Goal: Task Accomplishment & Management: Manage account settings

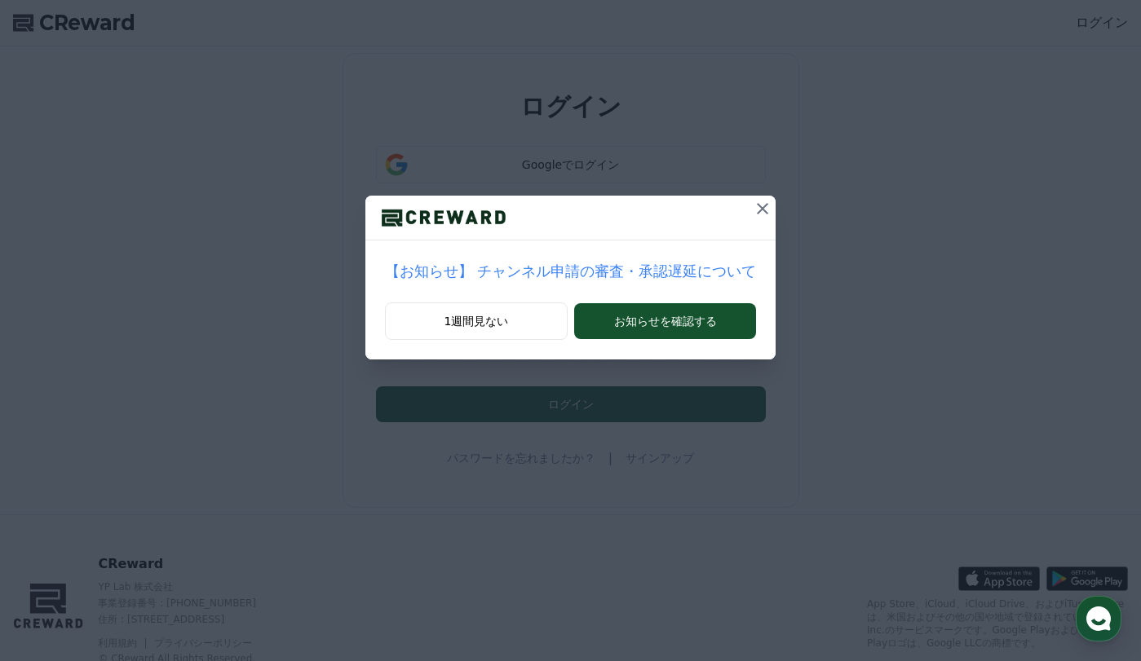
click at [753, 203] on icon at bounding box center [763, 209] width 20 height 20
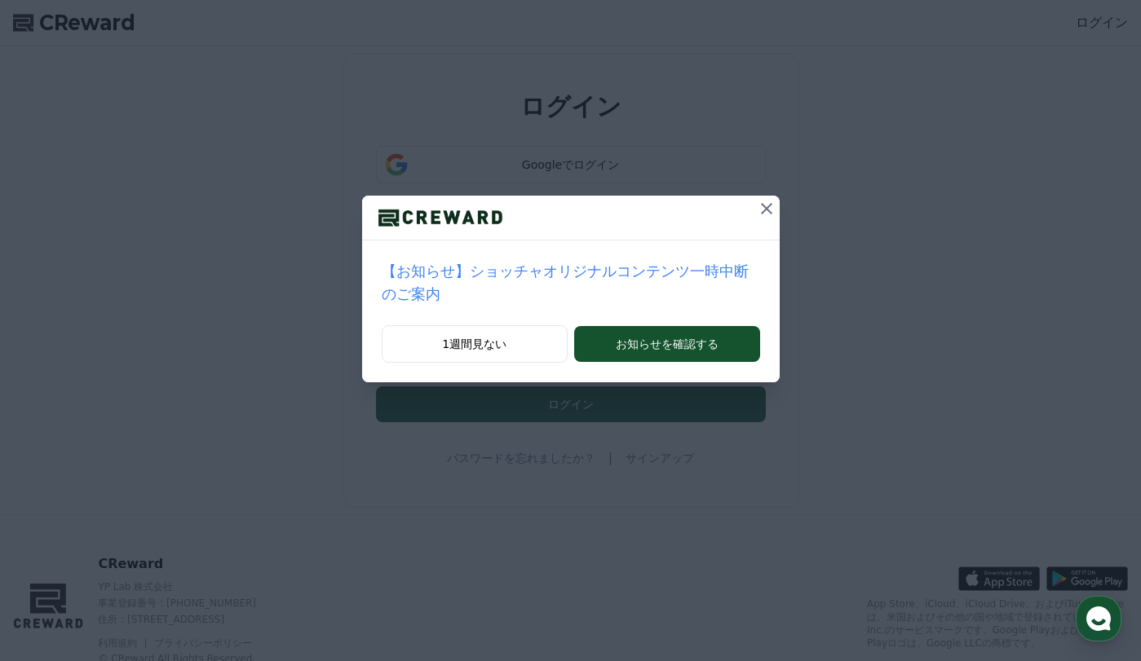
click at [761, 208] on icon at bounding box center [766, 208] width 11 height 11
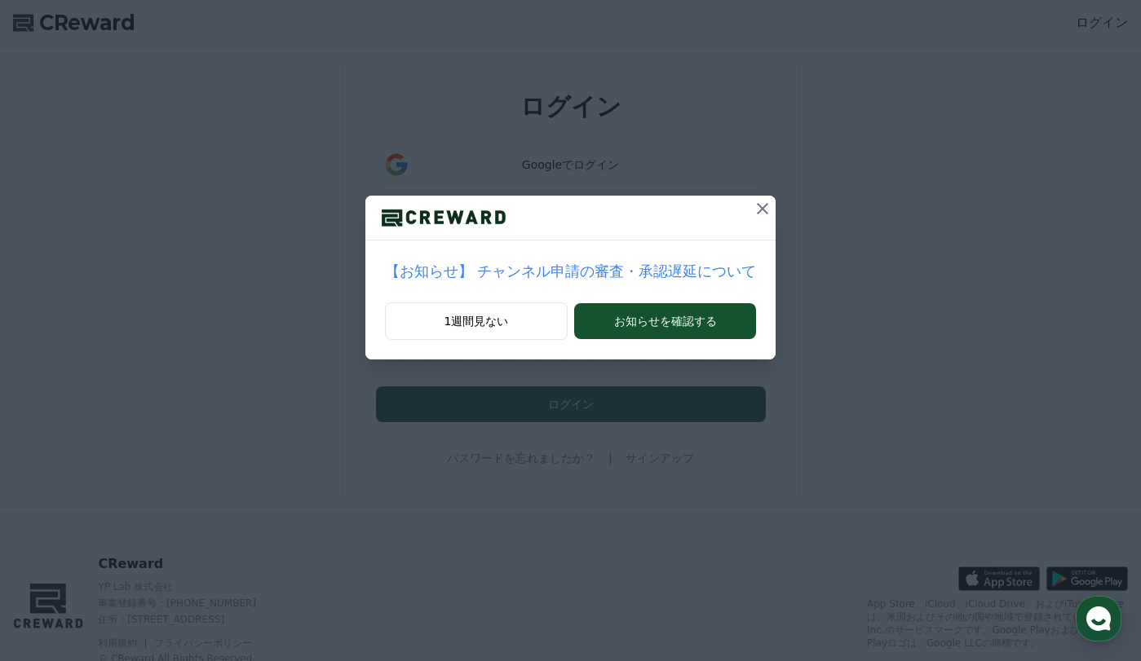
click at [753, 214] on icon at bounding box center [763, 209] width 20 height 20
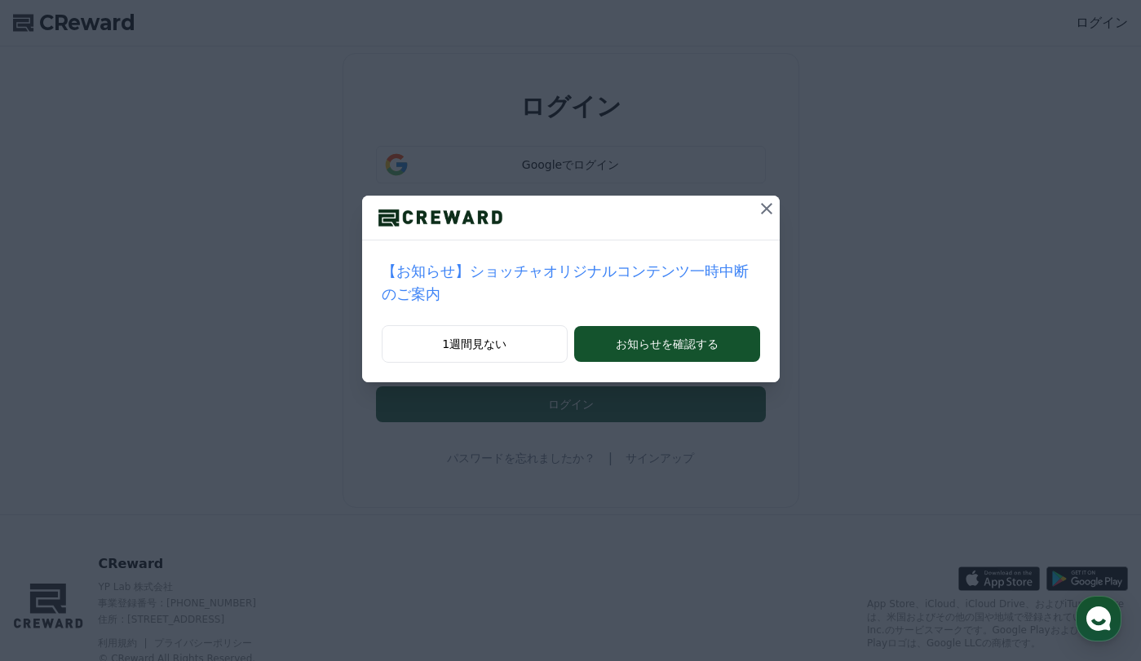
click at [761, 208] on icon at bounding box center [766, 208] width 11 height 11
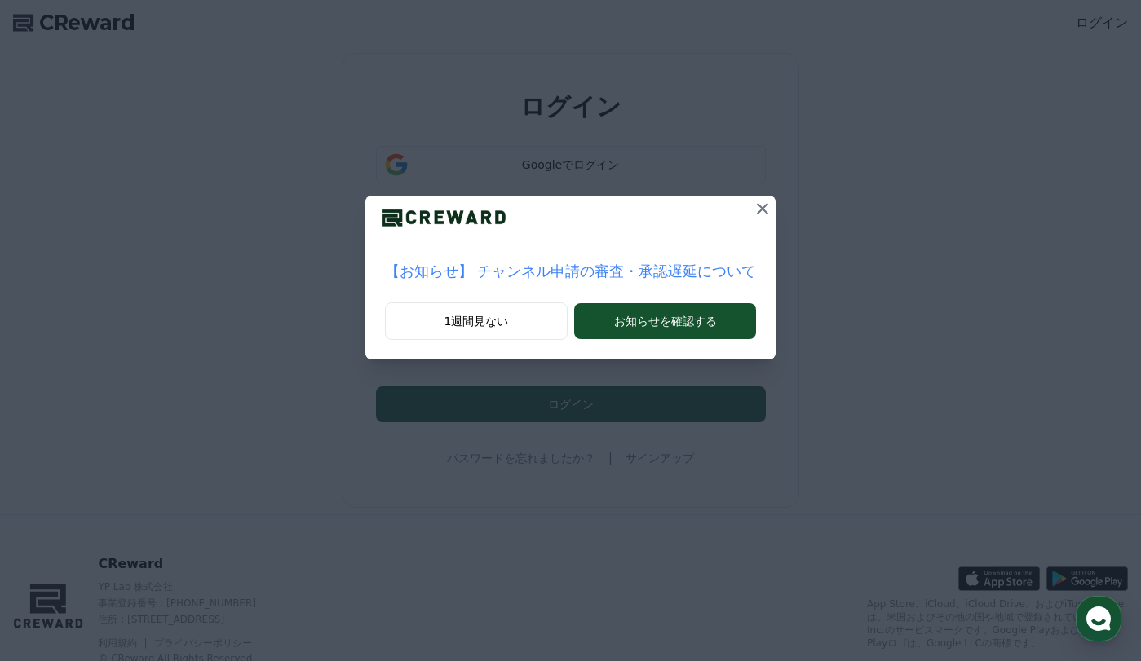
click at [757, 207] on icon at bounding box center [762, 208] width 11 height 11
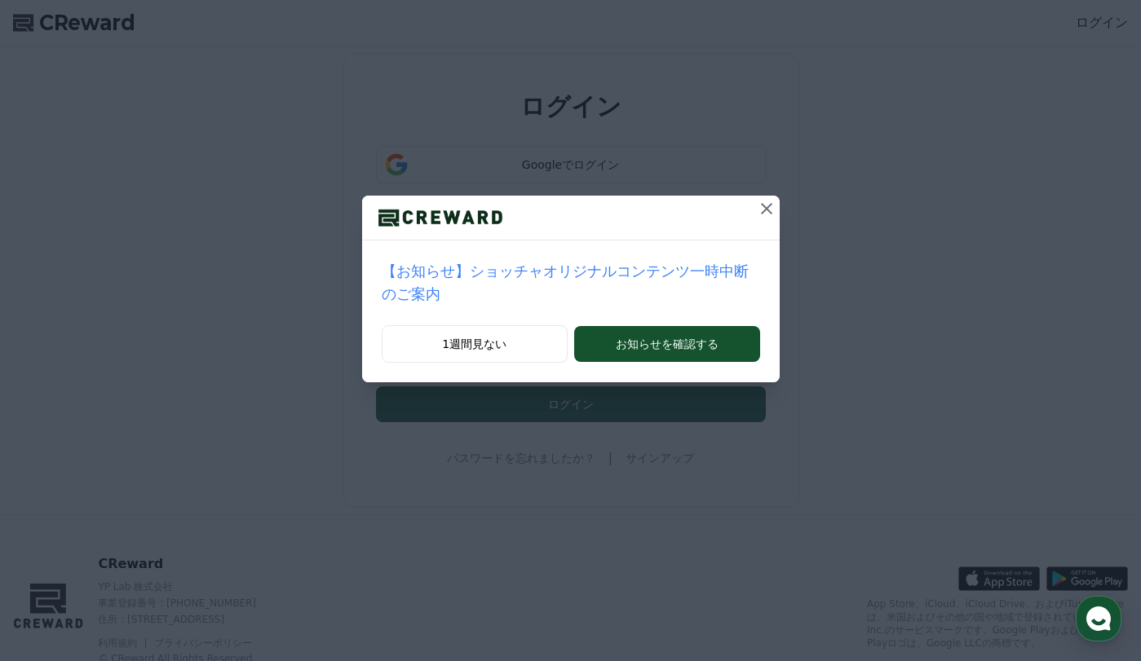
click at [757, 213] on icon at bounding box center [767, 209] width 20 height 20
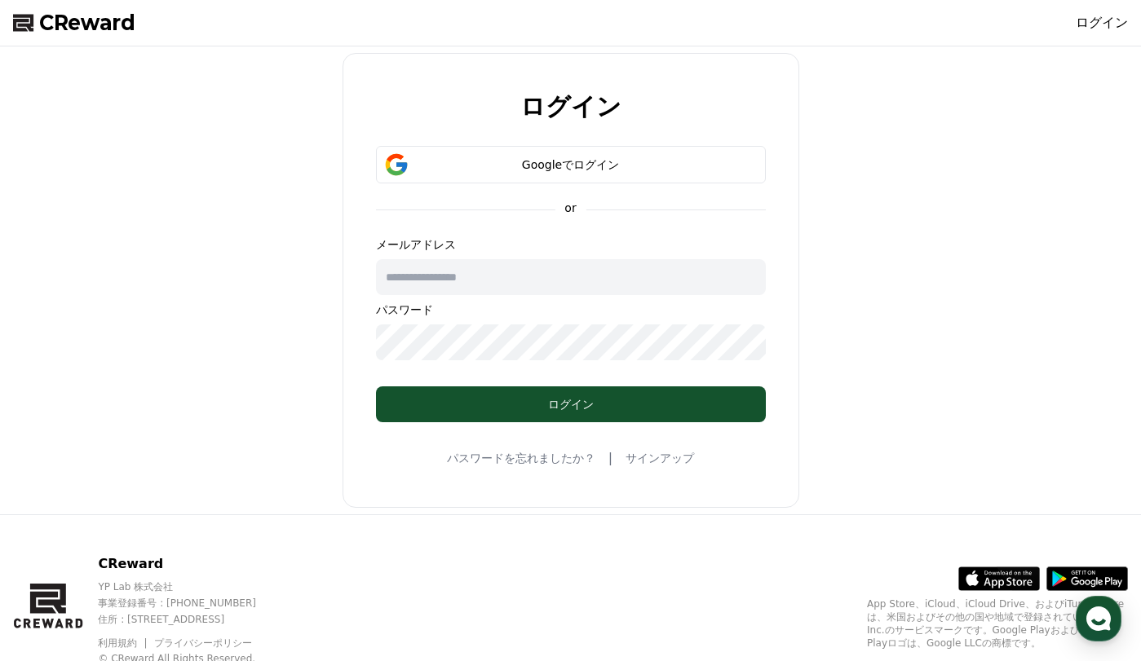
click at [925, 176] on div "ログイン Googleでログイン or メールアドレス パスワード ログイン パスワードを忘れましたか？ | サインアップ" at bounding box center [571, 280] width 1128 height 455
click at [559, 162] on div "Googleでログイン" at bounding box center [570, 165] width 342 height 16
